Goal: Transaction & Acquisition: Purchase product/service

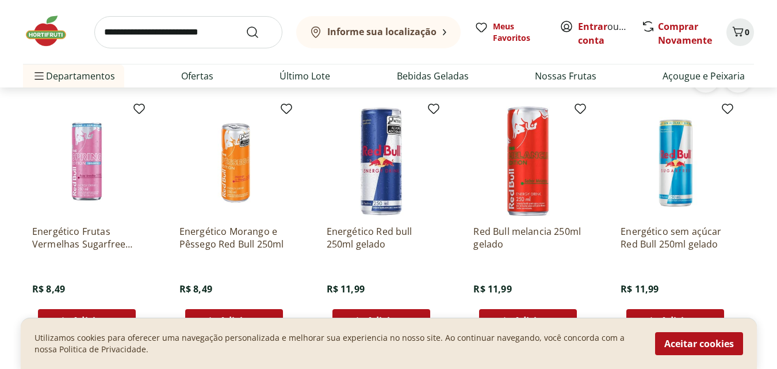
scroll to position [2990, 0]
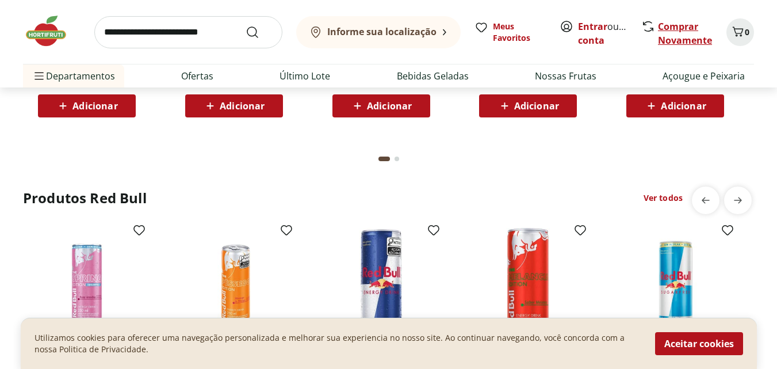
click at [677, 27] on link "Comprar Novamente" at bounding box center [685, 33] width 54 height 26
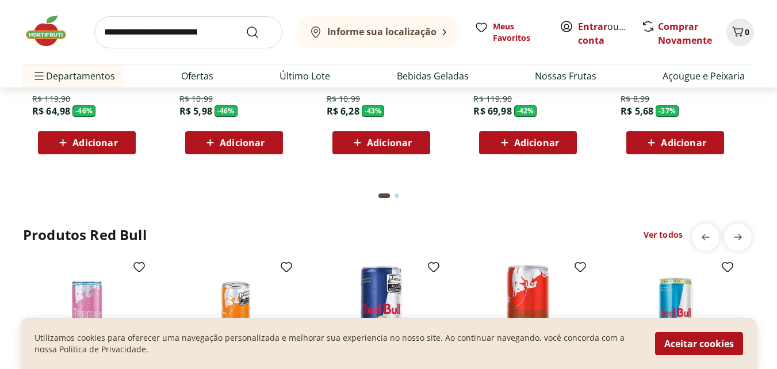
scroll to position [2760, 0]
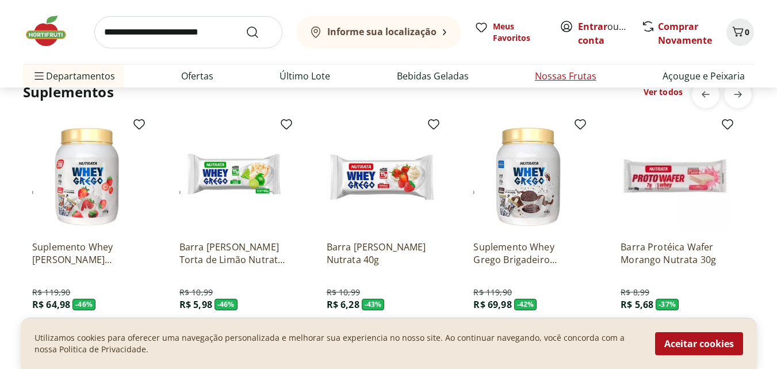
click at [585, 79] on link "Nossas Frutas" at bounding box center [566, 76] width 62 height 14
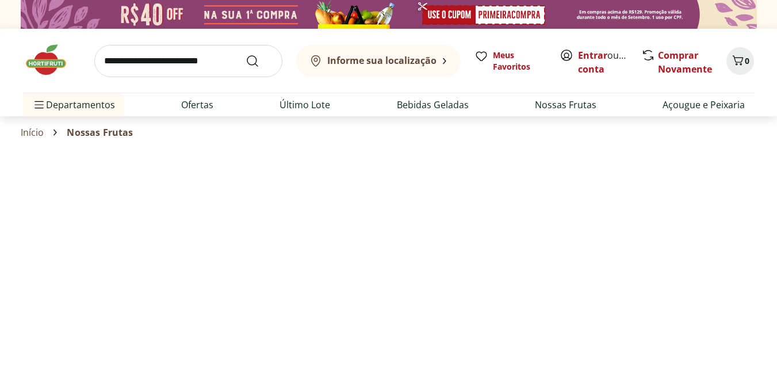
select select "**********"
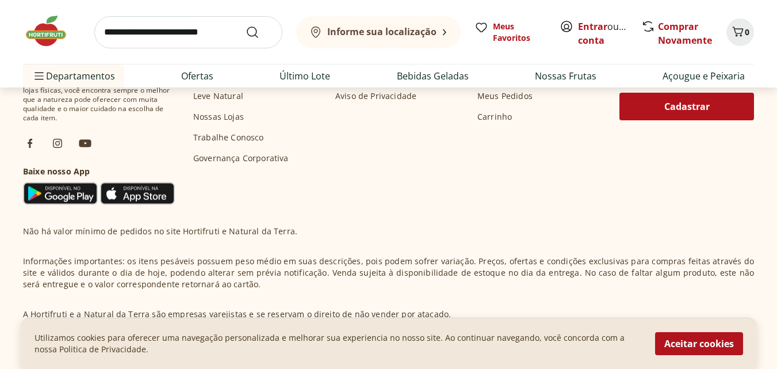
scroll to position [1166, 0]
